Goal: Communication & Community: Answer question/provide support

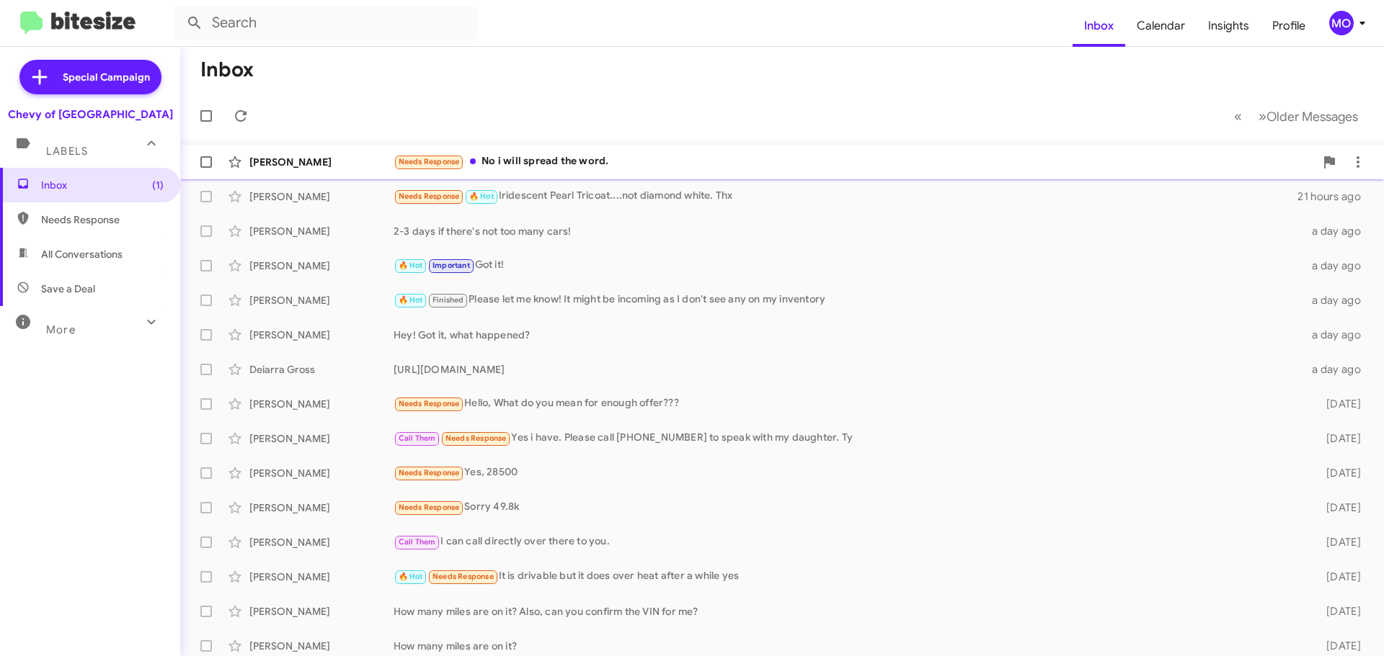
click at [590, 162] on div "Needs Response No i will spread the word." at bounding box center [853, 161] width 921 height 17
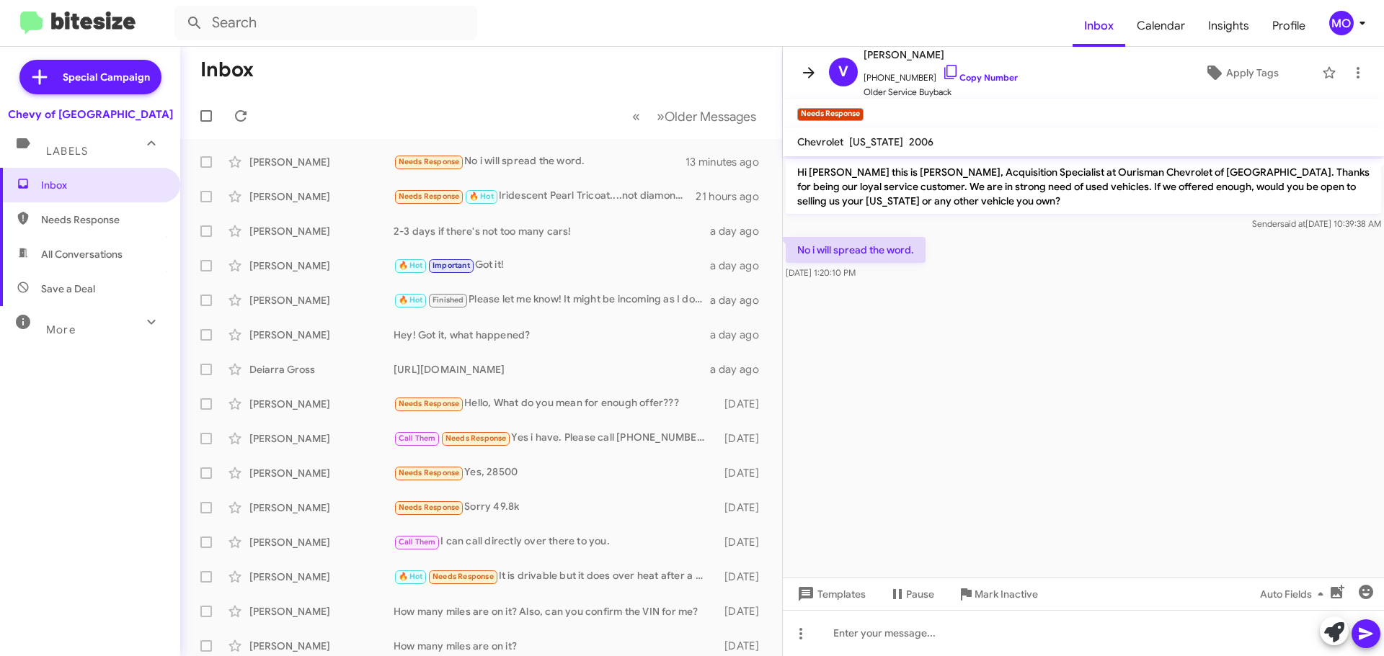
click at [811, 69] on icon at bounding box center [809, 72] width 12 height 11
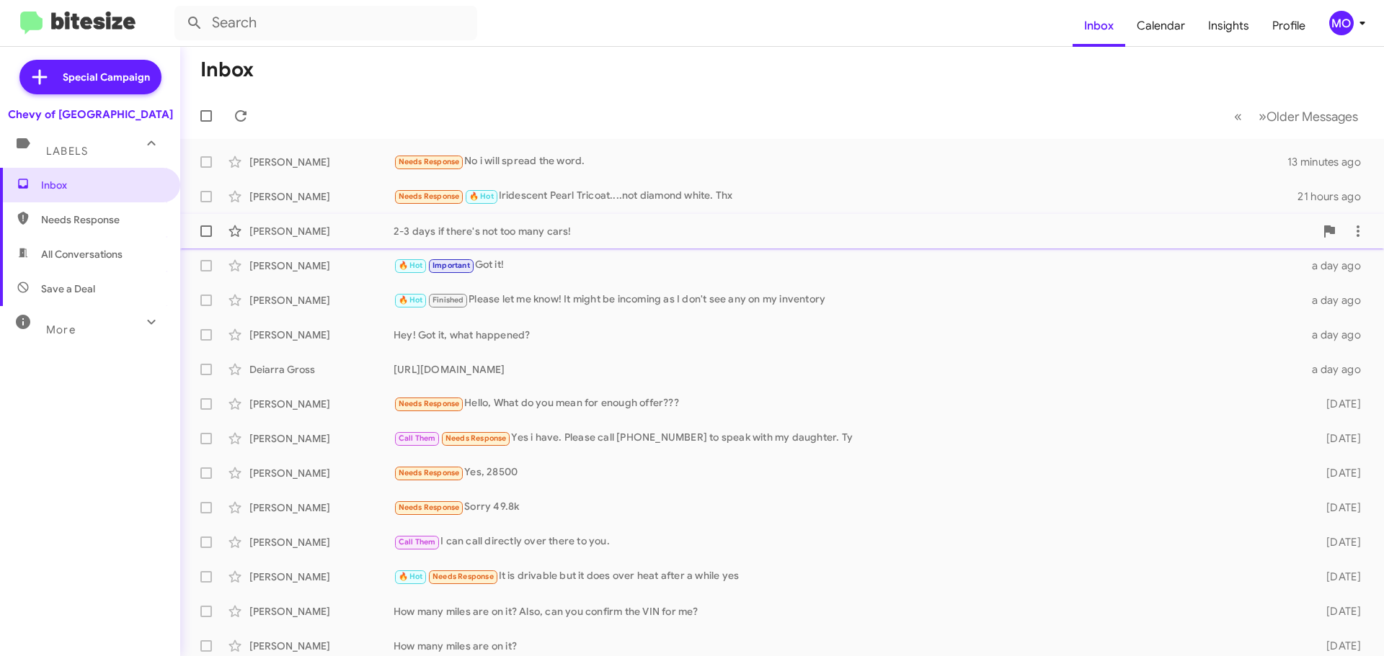
click at [380, 238] on div "[PERSON_NAME]" at bounding box center [321, 231] width 144 height 14
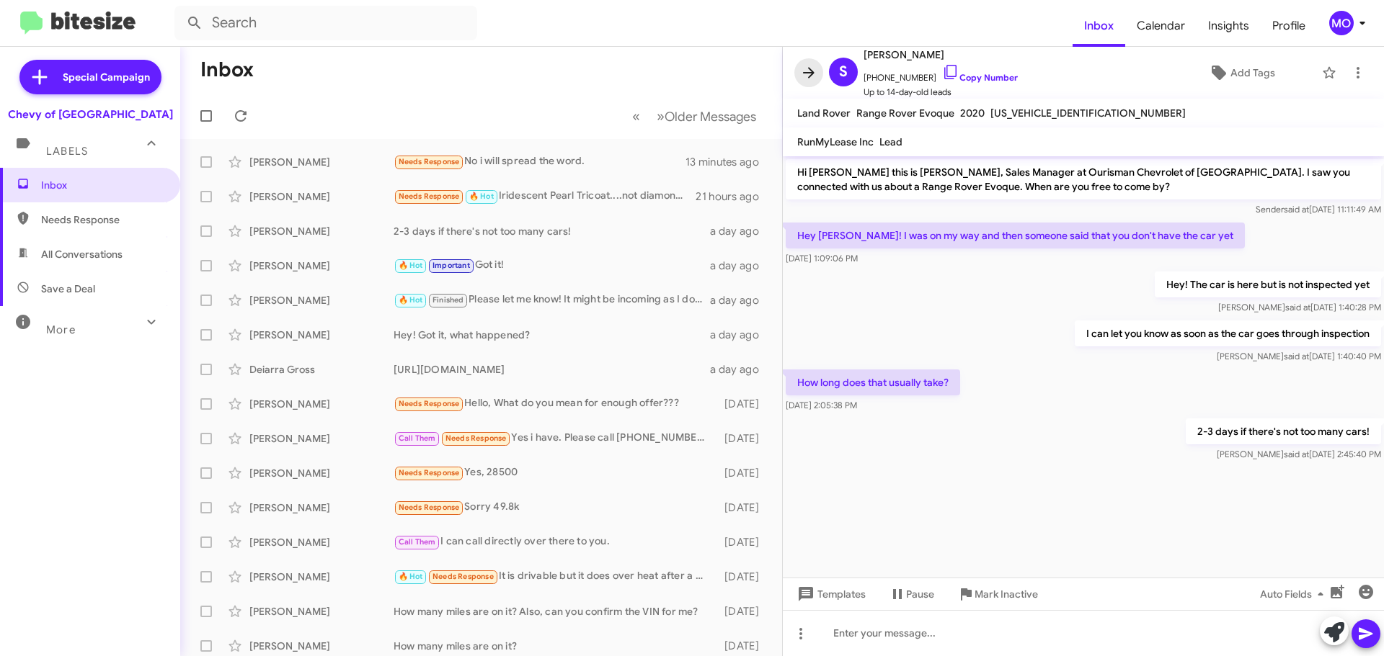
click at [811, 70] on icon at bounding box center [809, 72] width 12 height 11
